Goal: Information Seeking & Learning: Learn about a topic

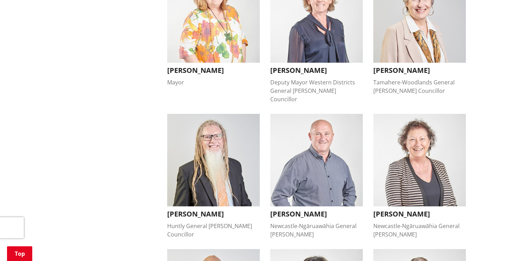
scroll to position [33, 0]
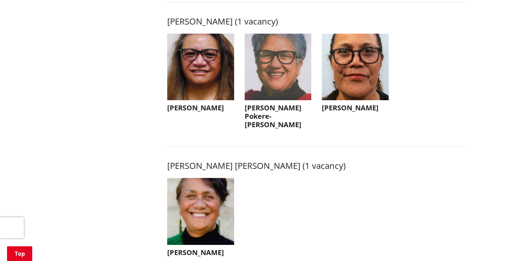
scroll to position [982, 0]
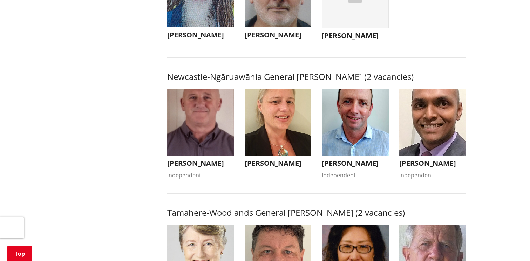
scroll to position [596, 0]
